Goal: Check status: Check status

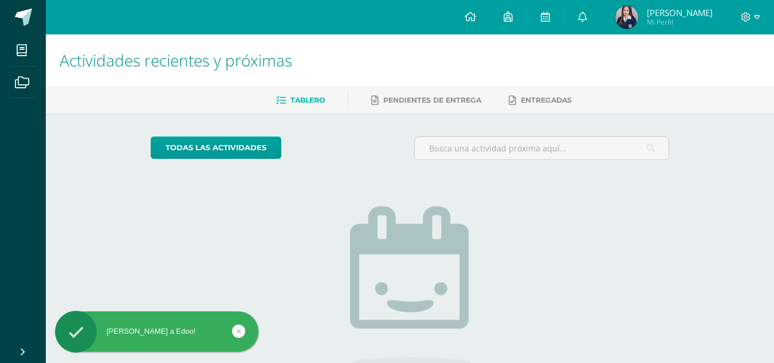
click at [711, 28] on span "Anneliz Mi Perfil" at bounding box center [664, 17] width 102 height 23
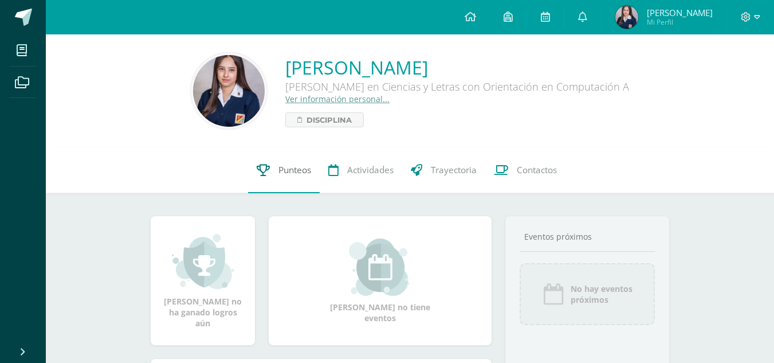
click at [282, 174] on link "Punteos" at bounding box center [284, 170] width 72 height 46
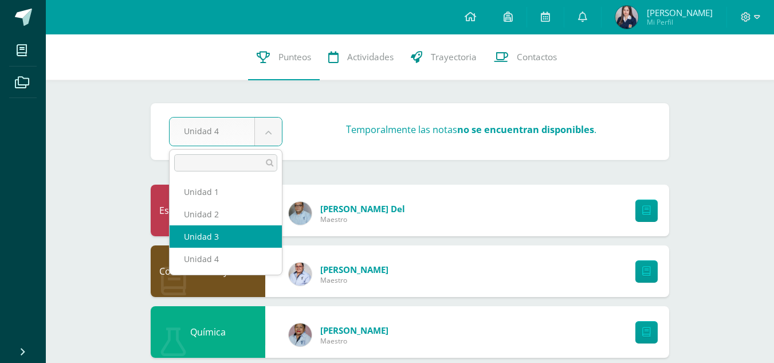
select select "Unidad 3"
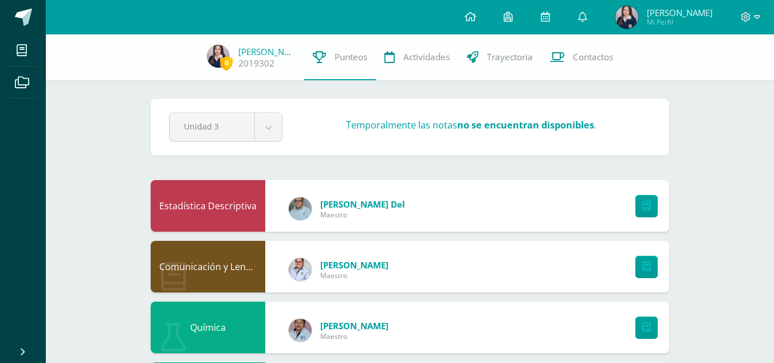
click at [247, 261] on div "Comunicación y Lenguaje L3 (Inglés Técnico) 5" at bounding box center [208, 267] width 115 height 52
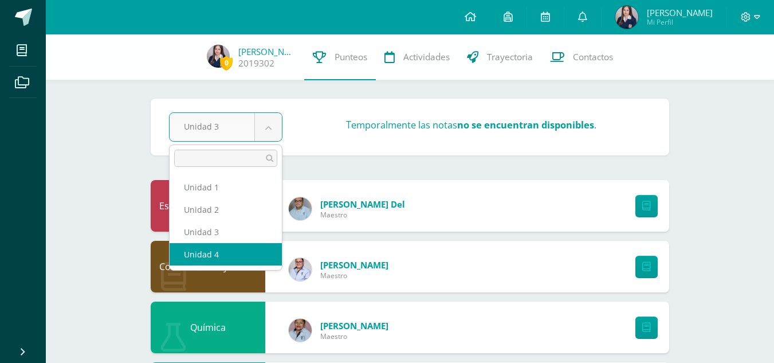
select select "Unidad 4"
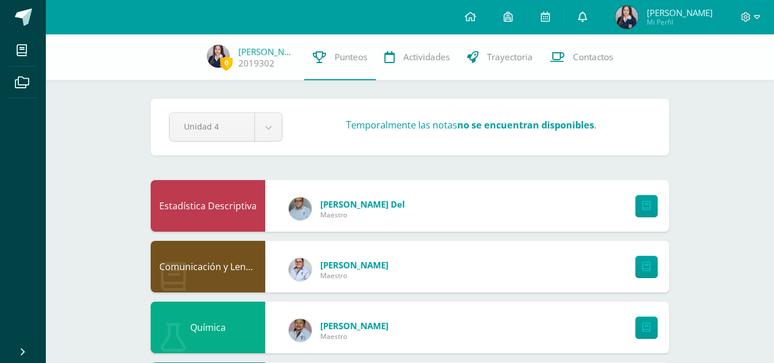
click at [601, 22] on link at bounding box center [583, 17] width 37 height 34
click at [601, 23] on link at bounding box center [583, 17] width 37 height 34
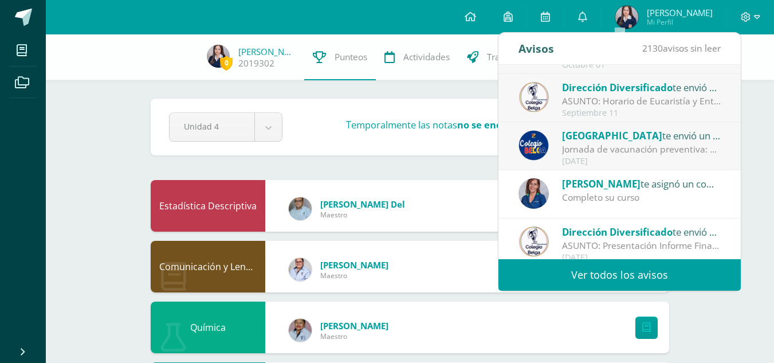
scroll to position [191, 0]
